Goal: Obtain resource: Obtain resource

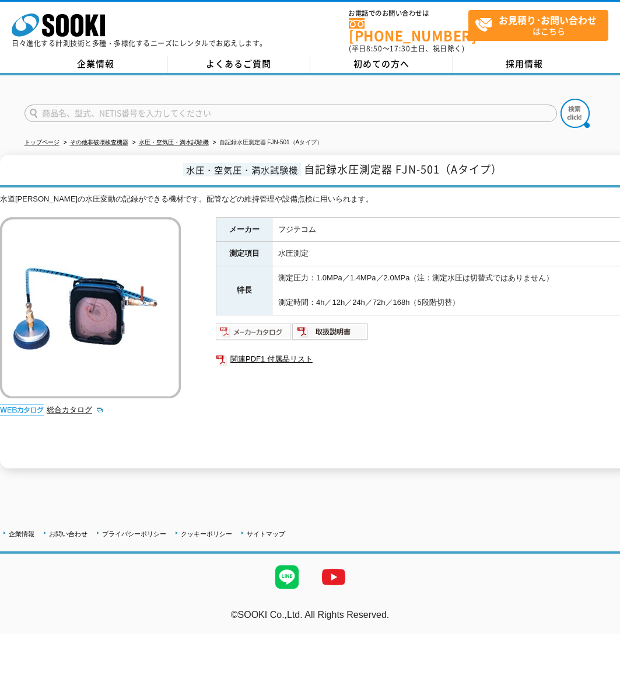
click at [254, 327] on img at bounding box center [254, 331] width 76 height 19
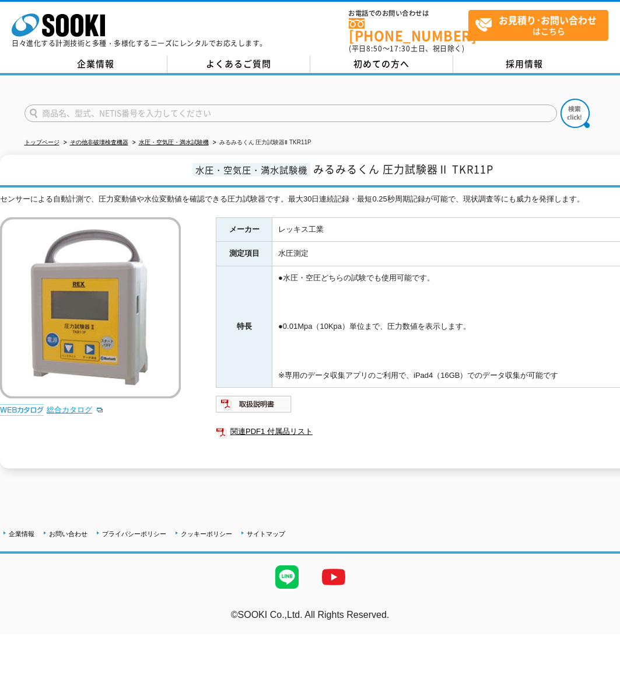
click at [74, 405] on link "総合カタログ" at bounding box center [75, 409] width 57 height 9
